Goal: Information Seeking & Learning: Find specific fact

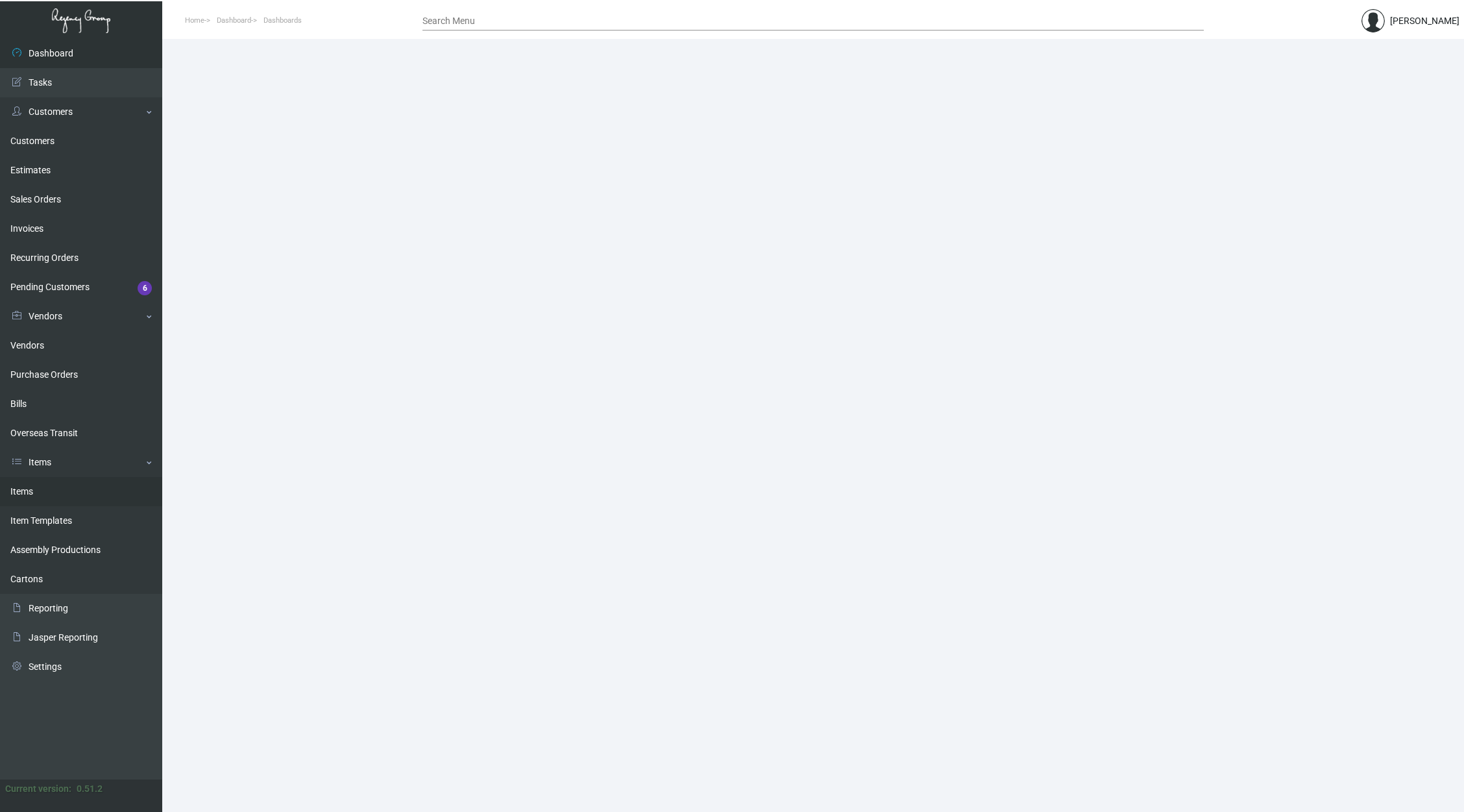
click at [57, 498] on link "Items" at bounding box center [81, 491] width 162 height 29
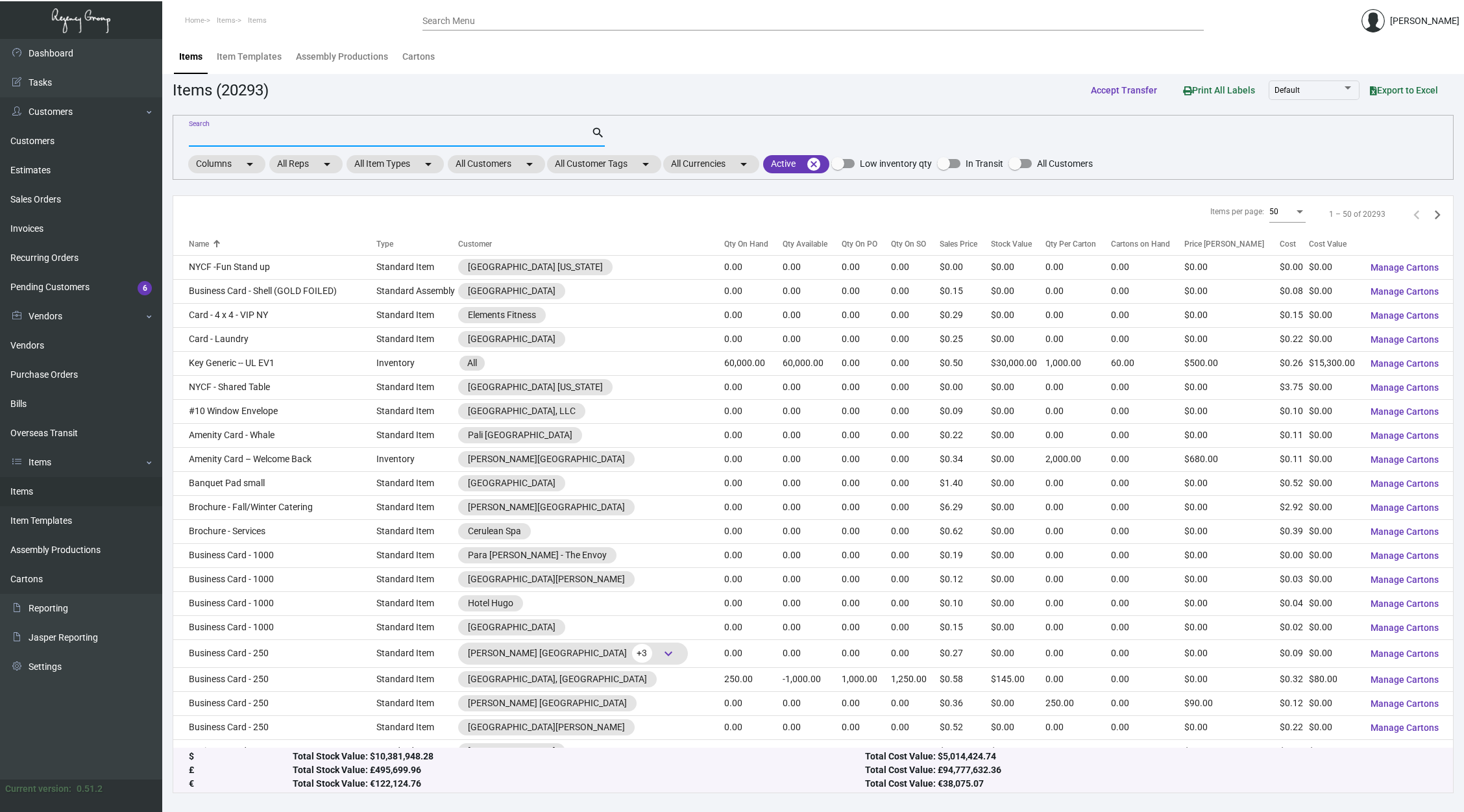
click at [427, 137] on input "Search" at bounding box center [390, 137] width 403 height 11
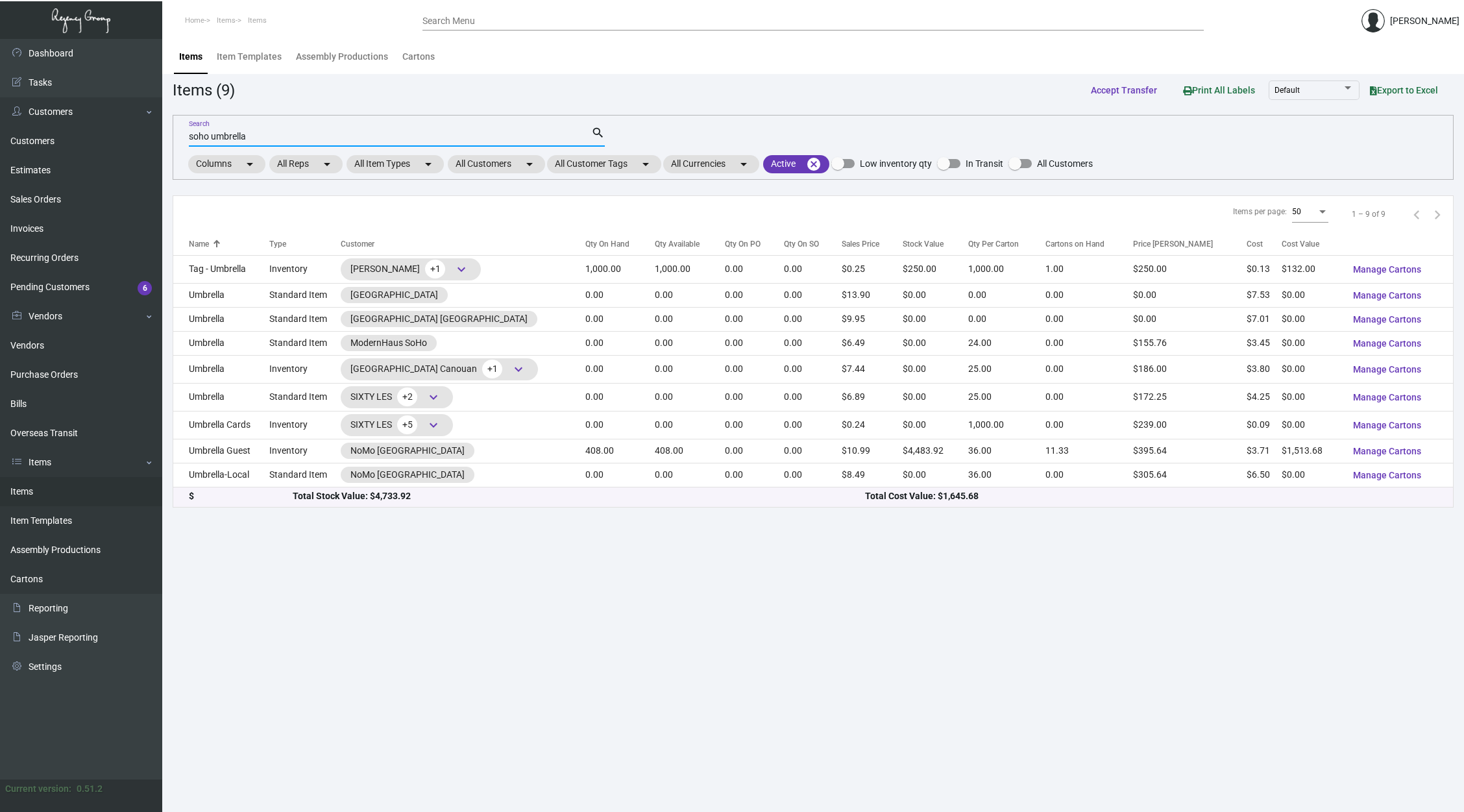
type input "soho umbrella"
click at [639, 585] on main "Items Item Templates Assembly Productions Cartons Items (9) Accept Transfer Pri…" at bounding box center [813, 425] width 1302 height 773
click at [594, 571] on main "Items Item Templates Assembly Productions Cartons Items (9) Accept Transfer Pri…" at bounding box center [813, 425] width 1302 height 773
drag, startPoint x: 608, startPoint y: 574, endPoint x: 675, endPoint y: 584, distance: 67.7
click at [675, 584] on main "Items Item Templates Assembly Productions Cartons Items (9) Accept Transfer Pri…" at bounding box center [813, 425] width 1302 height 773
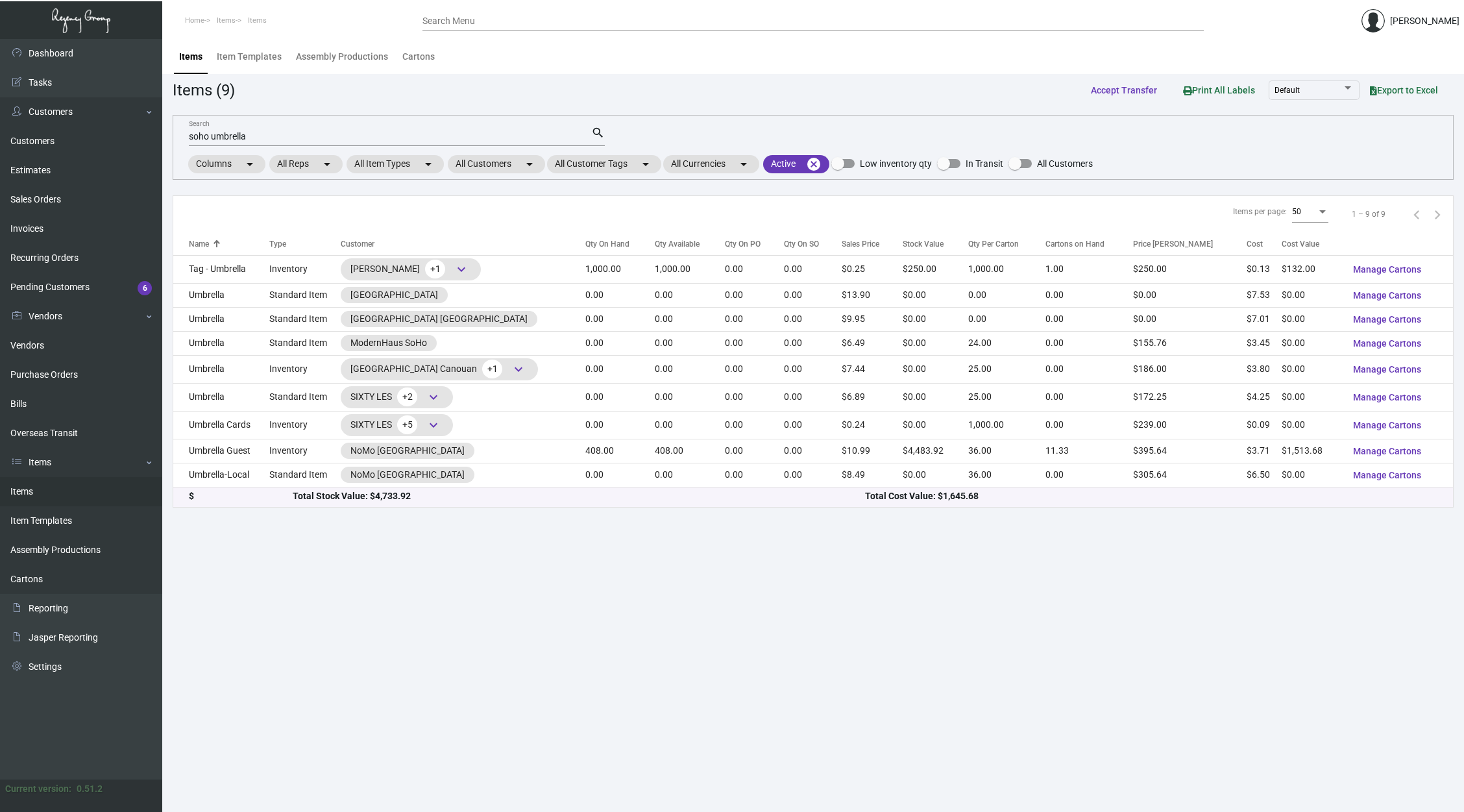
click at [675, 584] on main "Items Item Templates Assembly Productions Cartons Items (9) Accept Transfer Pri…" at bounding box center [813, 425] width 1302 height 773
drag, startPoint x: 675, startPoint y: 584, endPoint x: 632, endPoint y: 220, distance: 366.5
click at [632, 220] on main "Items Item Templates Assembly Productions Cartons Items (9) Accept Transfer Pri…" at bounding box center [813, 425] width 1302 height 773
click at [702, 582] on main "Items Item Templates Assembly Productions Cartons Items (9) Accept Transfer Pri…" at bounding box center [813, 425] width 1302 height 773
drag, startPoint x: 671, startPoint y: 570, endPoint x: 649, endPoint y: 214, distance: 356.7
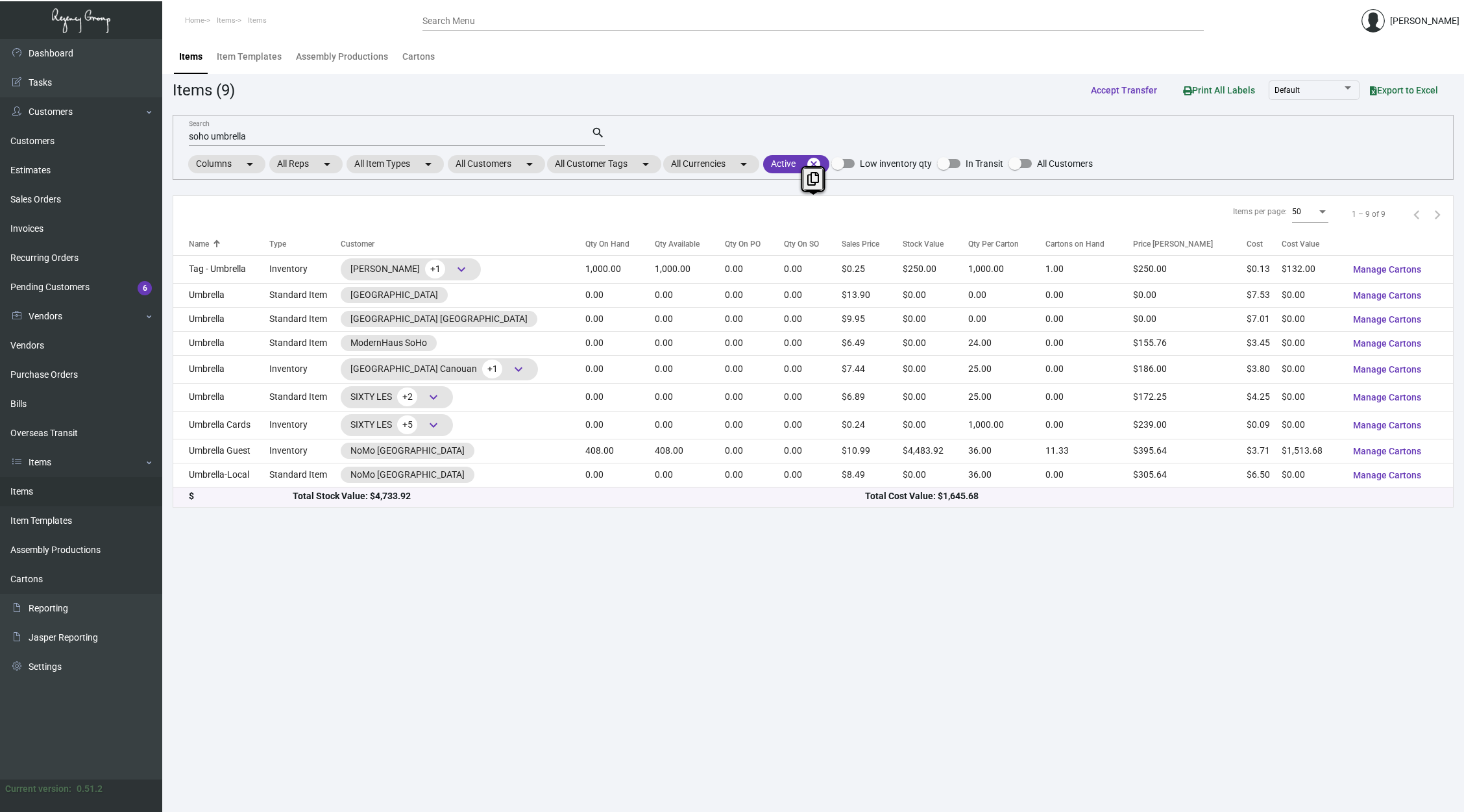
click at [649, 214] on main "Items Item Templates Assembly Productions Cartons Items (9) Accept Transfer Pri…" at bounding box center [813, 425] width 1302 height 773
click at [657, 626] on main "Items Item Templates Assembly Productions Cartons Items (9) Accept Transfer Pri…" at bounding box center [813, 425] width 1302 height 773
drag, startPoint x: 657, startPoint y: 626, endPoint x: 603, endPoint y: 180, distance: 449.3
click at [603, 180] on main "Items Item Templates Assembly Productions Cartons Items (9) Accept Transfer Pri…" at bounding box center [813, 425] width 1302 height 773
click at [659, 569] on main "Items Item Templates Assembly Productions Cartons Items (9) Accept Transfer Pri…" at bounding box center [813, 425] width 1302 height 773
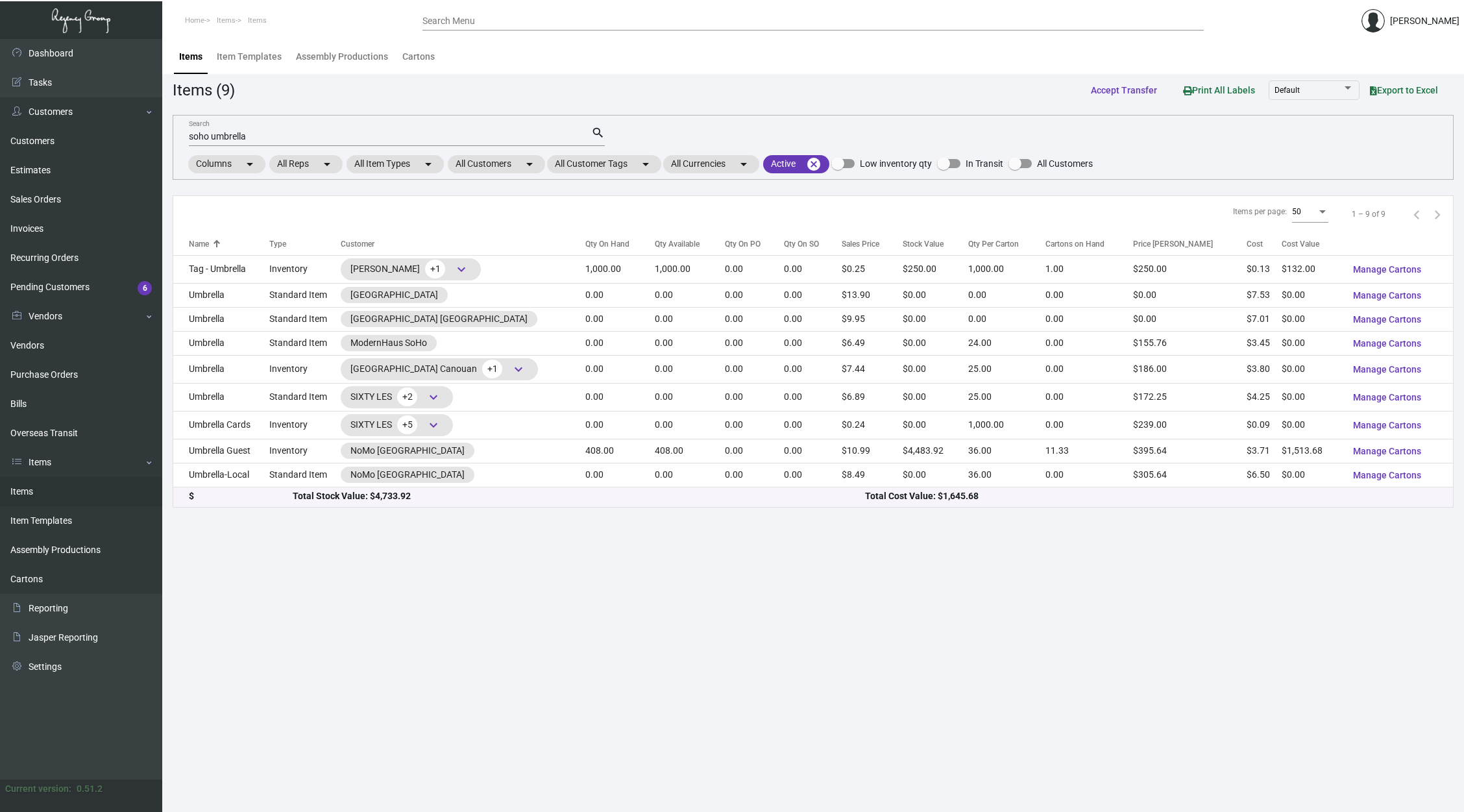
click at [771, 675] on main "Items Item Templates Assembly Productions Cartons Items (9) Accept Transfer Pri…" at bounding box center [813, 425] width 1302 height 773
drag, startPoint x: 693, startPoint y: 563, endPoint x: 668, endPoint y: 215, distance: 348.9
click at [668, 215] on main "Items Item Templates Assembly Productions Cartons Items (9) Accept Transfer Pri…" at bounding box center [813, 425] width 1302 height 773
click at [718, 627] on main "Items Item Templates Assembly Productions Cartons Items (9) Accept Transfer Pri…" at bounding box center [813, 425] width 1302 height 773
drag, startPoint x: 636, startPoint y: 203, endPoint x: 727, endPoint y: 533, distance: 342.3
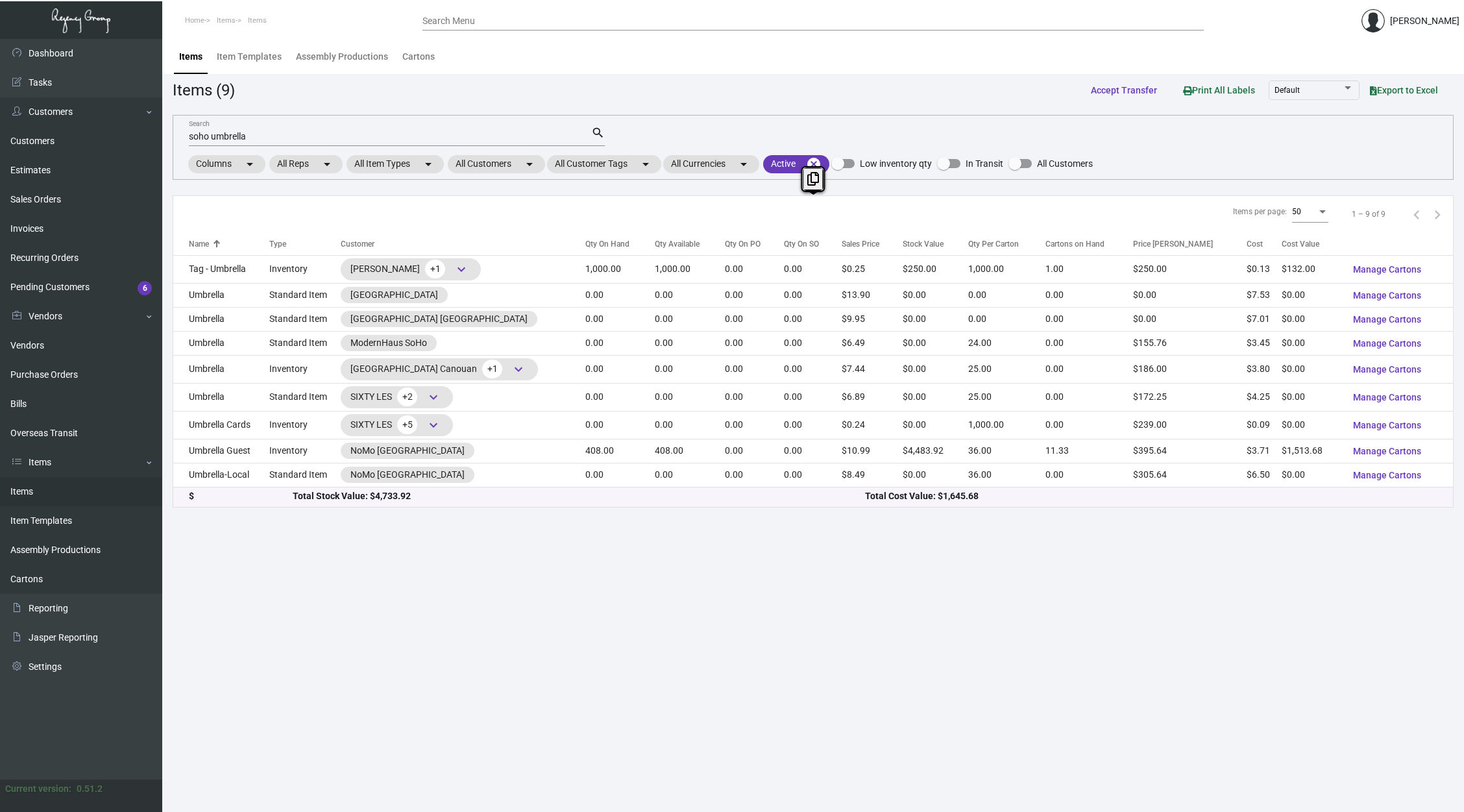
click at [727, 533] on main "Items Item Templates Assembly Productions Cartons Items (9) Accept Transfer Pri…" at bounding box center [813, 425] width 1302 height 773
